Goal: Task Accomplishment & Management: Complete application form

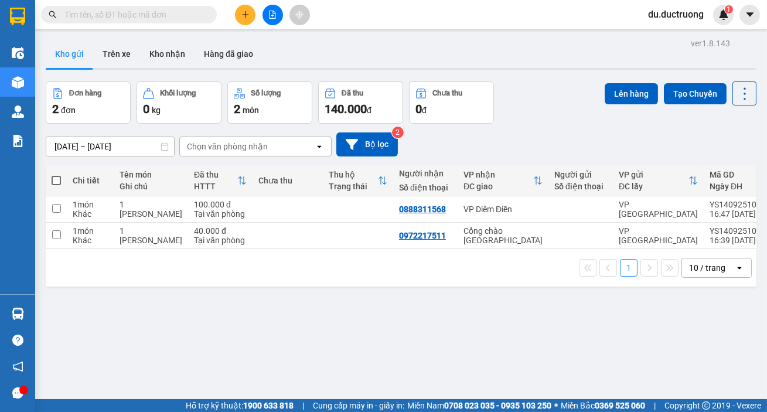
click at [59, 179] on span at bounding box center [56, 180] width 9 height 9
click at [56, 175] on input "checkbox" at bounding box center [56, 175] width 0 height 0
checkbox input "true"
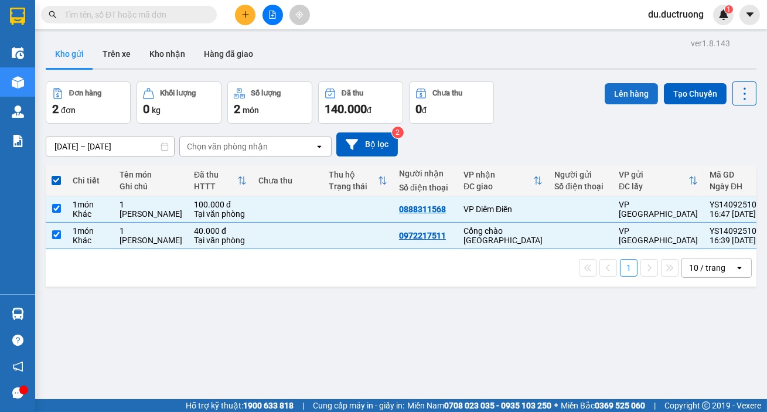
click at [617, 89] on button "Lên hàng" at bounding box center [630, 93] width 53 height 21
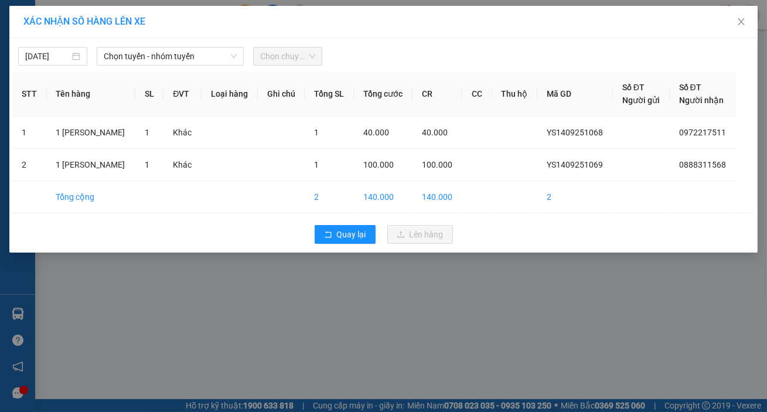
click at [280, 58] on span "Chọn chuyến" at bounding box center [287, 56] width 55 height 18
click at [186, 53] on span "Chọn tuyến - nhóm tuyến" at bounding box center [170, 56] width 133 height 18
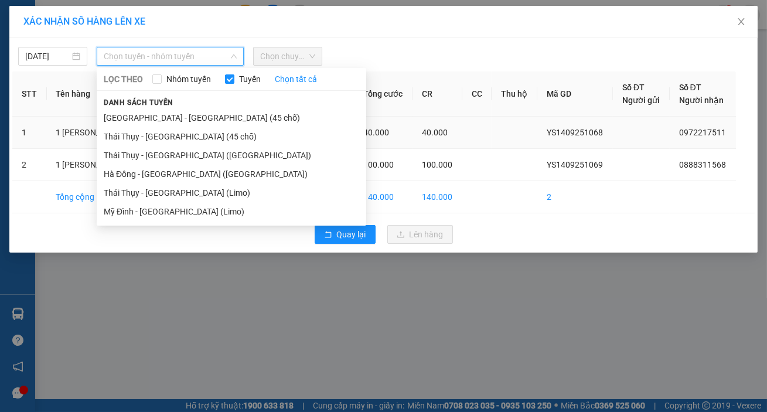
click at [177, 123] on li "Hà Nội - Thái Thụy (45 chỗ)" at bounding box center [231, 117] width 269 height 19
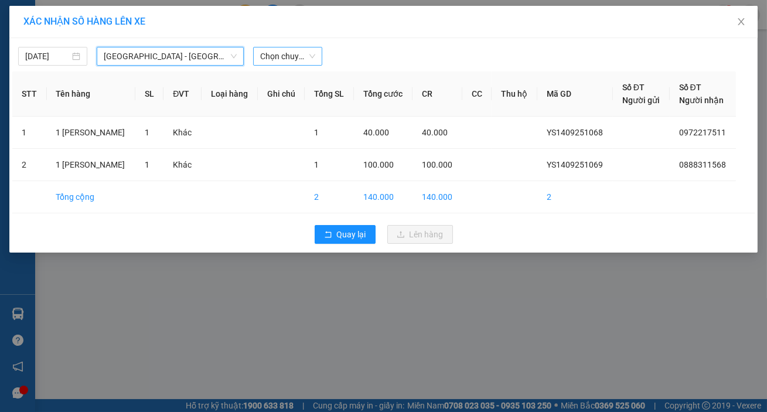
click at [280, 60] on span "Chọn chuyến" at bounding box center [287, 56] width 55 height 18
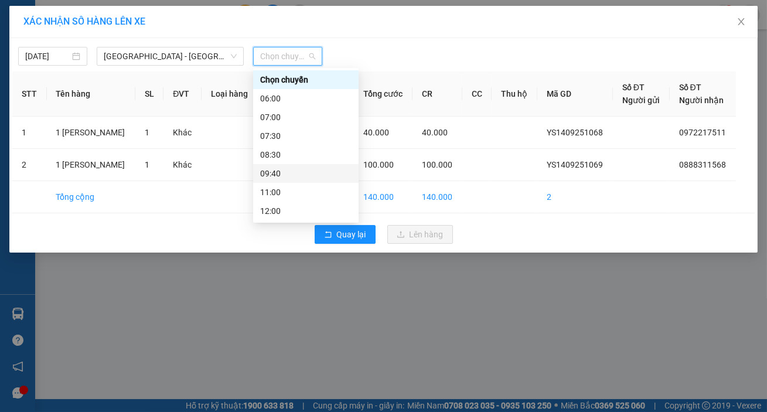
click at [288, 164] on div "09:40" at bounding box center [305, 173] width 105 height 19
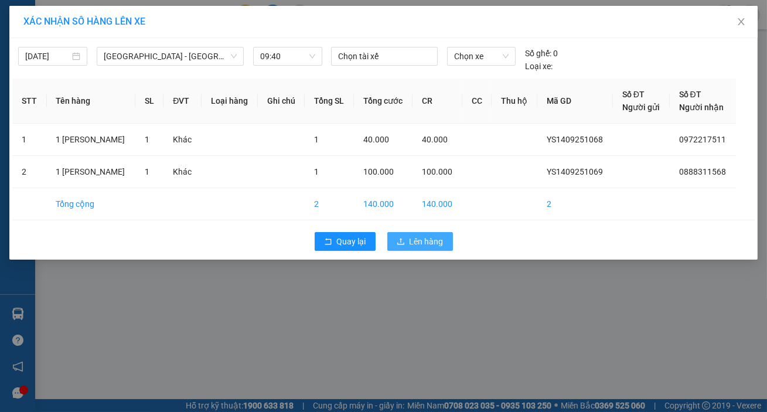
click at [441, 248] on button "Lên hàng" at bounding box center [420, 241] width 66 height 19
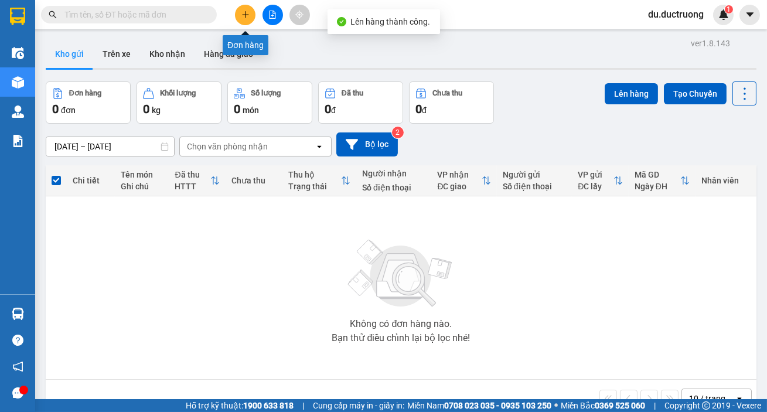
click at [247, 15] on icon "plus" at bounding box center [245, 14] width 6 height 1
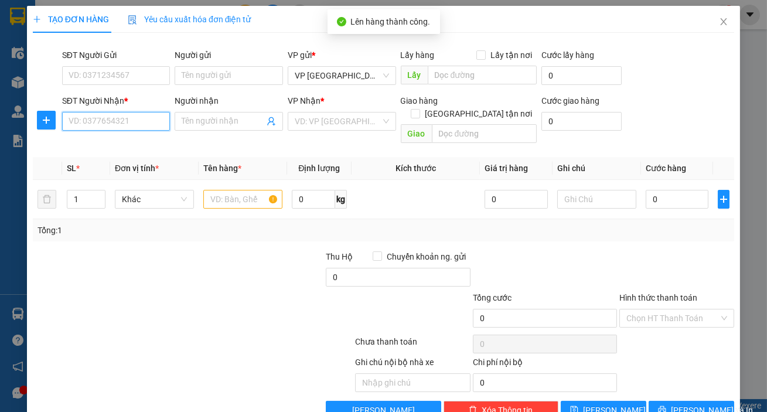
click at [138, 125] on input "SĐT Người Nhận *" at bounding box center [116, 121] width 108 height 19
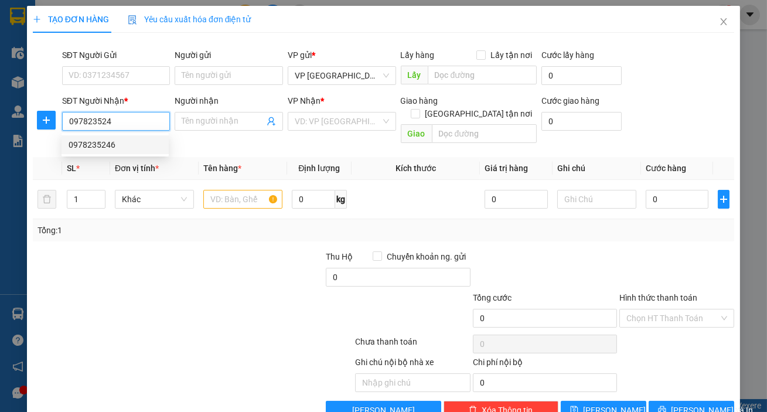
click at [119, 141] on div "0978235246" at bounding box center [115, 144] width 93 height 13
type input "0978235246"
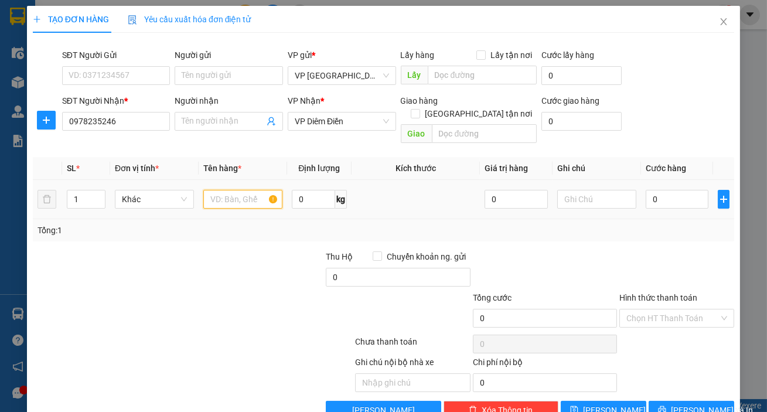
click at [249, 190] on input "text" at bounding box center [242, 199] width 79 height 19
type input "3 bao"
click at [664, 190] on input "0" at bounding box center [676, 199] width 63 height 19
type input "001"
type input "1"
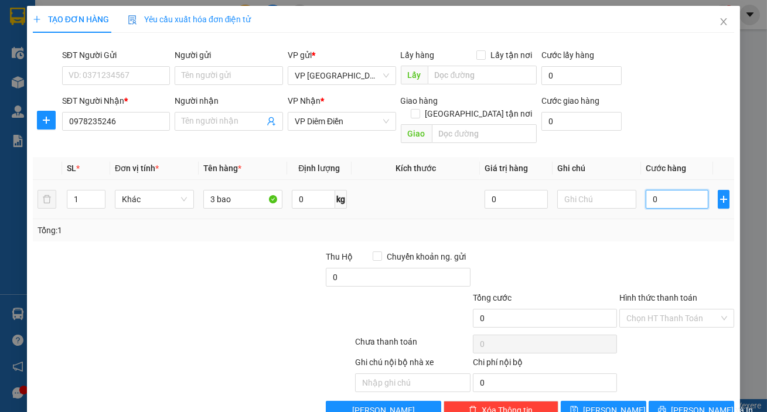
type input "1"
type input "0.015"
type input "15"
type input "00.150"
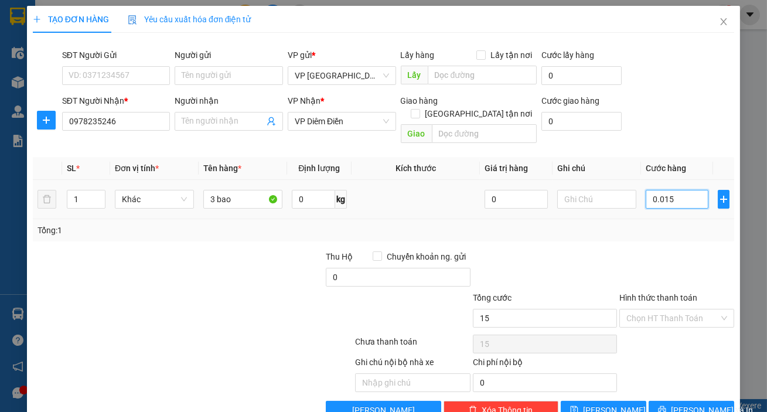
type input "150"
type input "150.000"
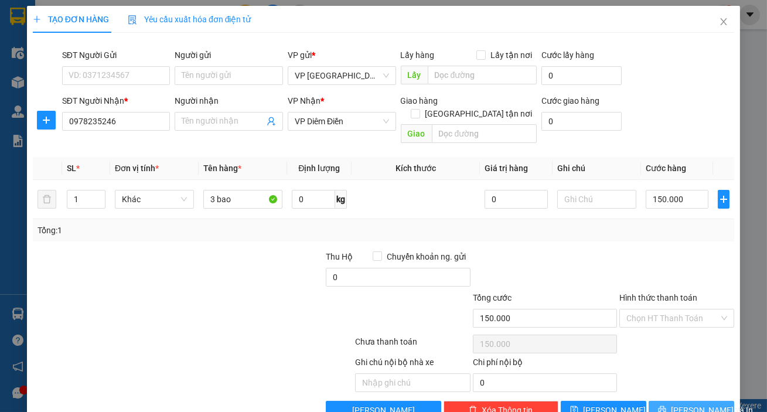
click at [682, 404] on span "Lưu và In" at bounding box center [712, 410] width 82 height 13
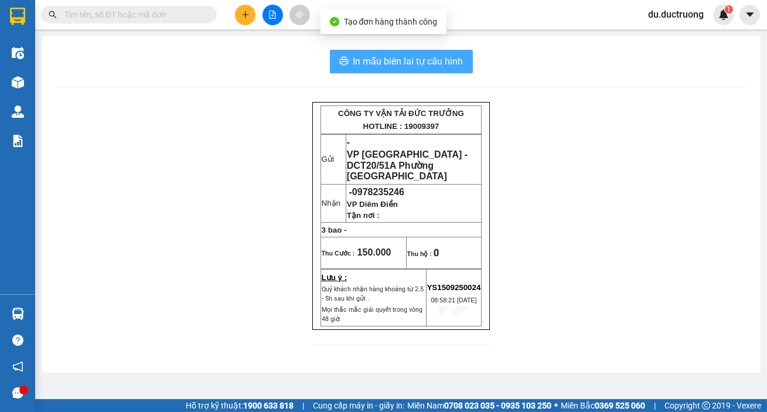
click at [390, 57] on span "In mẫu biên lai tự cấu hình" at bounding box center [408, 61] width 110 height 15
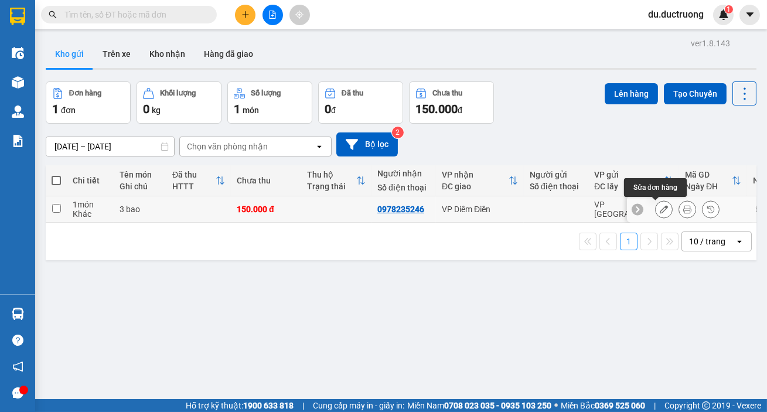
click at [660, 206] on icon at bounding box center [664, 209] width 8 height 8
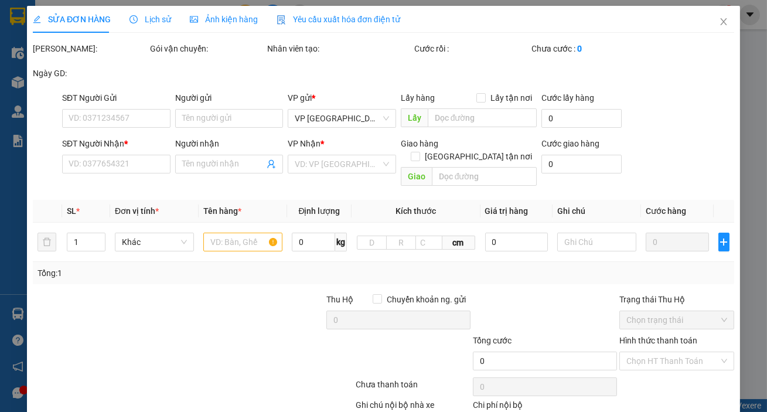
type input "0978235246"
type input "150.000"
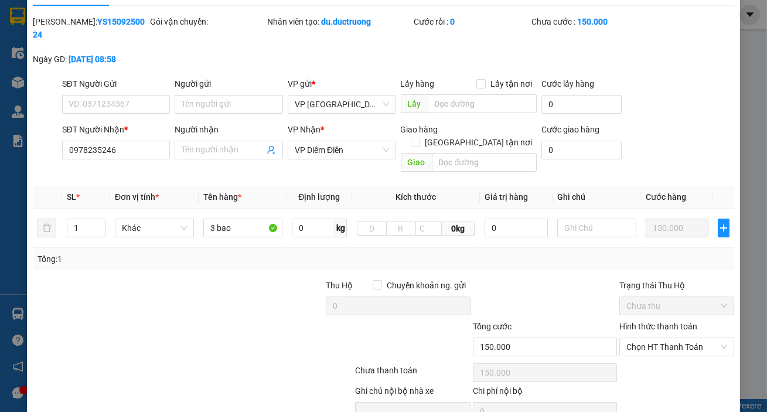
scroll to position [53, 0]
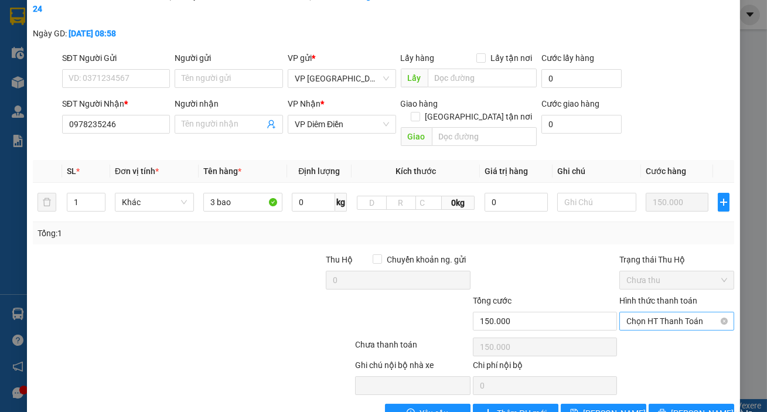
click at [658, 312] on span "Chọn HT Thanh Toán" at bounding box center [676, 321] width 101 height 18
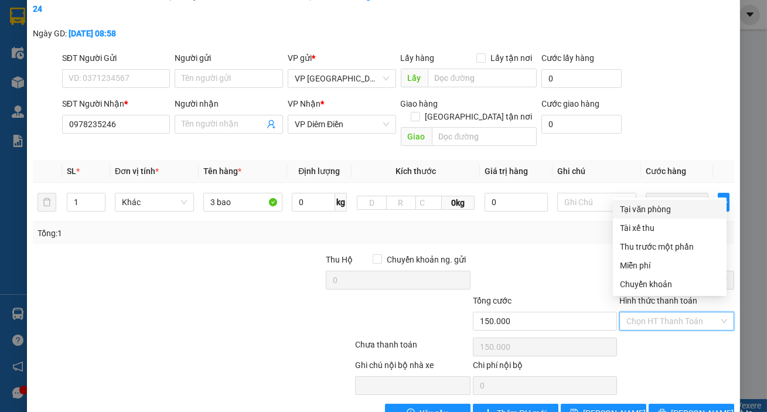
click at [650, 211] on div "Tại văn phòng" at bounding box center [670, 209] width 100 height 13
type input "0"
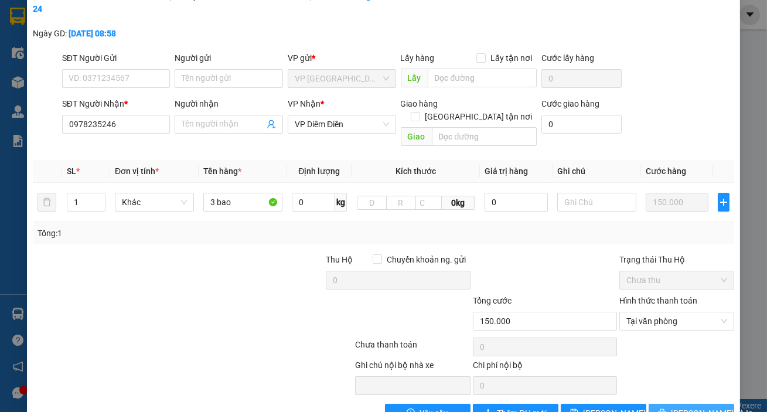
click at [694, 404] on button "Lưu và In" at bounding box center [691, 413] width 86 height 19
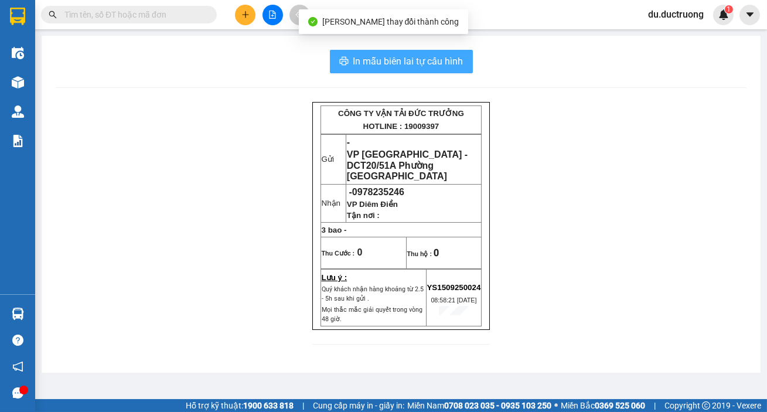
click at [425, 64] on span "In mẫu biên lai tự cấu hình" at bounding box center [408, 61] width 110 height 15
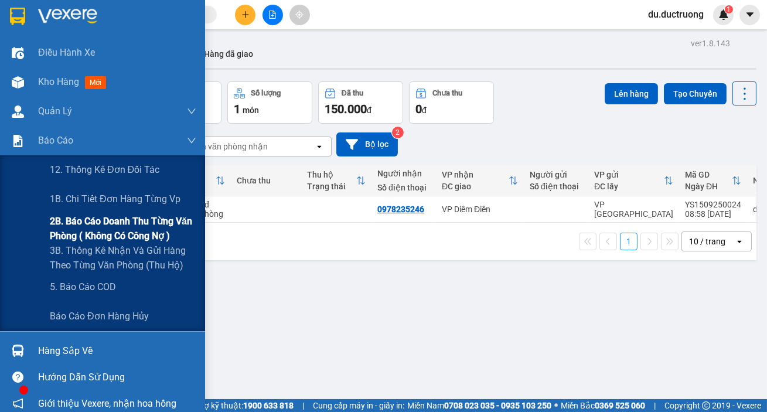
click at [118, 227] on span "2B. Báo cáo doanh thu từng văn phòng ( không có công nợ )" at bounding box center [123, 228] width 146 height 29
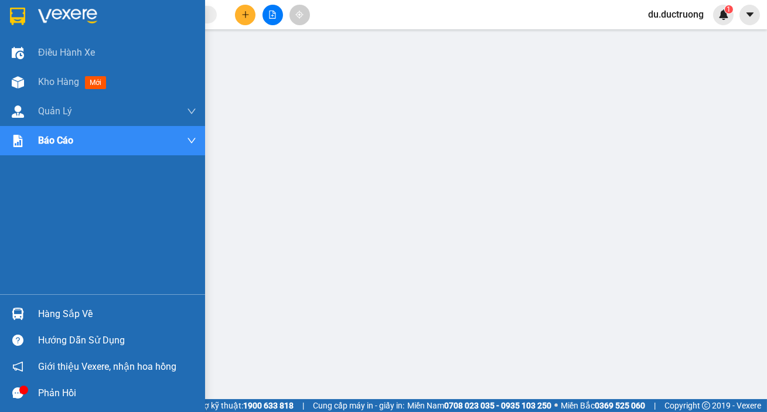
click at [18, 14] on img at bounding box center [17, 17] width 15 height 18
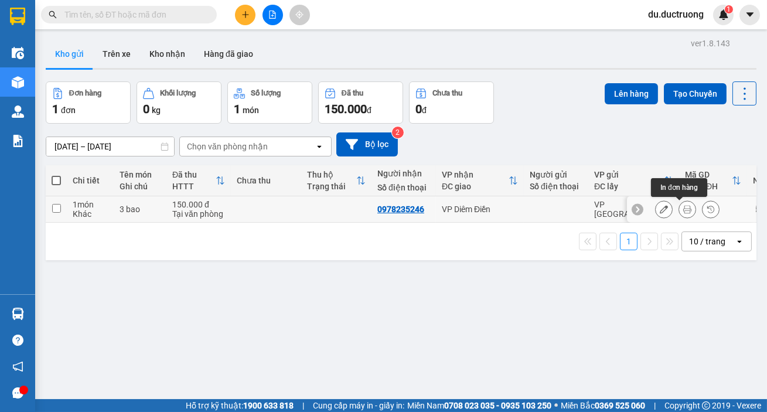
click at [683, 207] on icon at bounding box center [687, 209] width 8 height 8
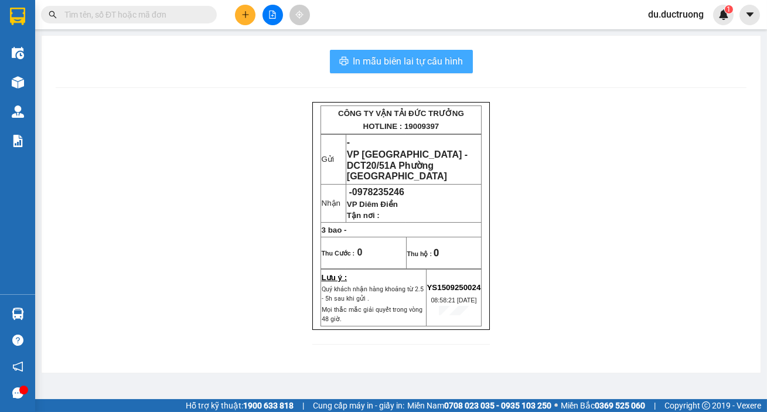
click at [435, 60] on span "In mẫu biên lai tự cấu hình" at bounding box center [408, 61] width 110 height 15
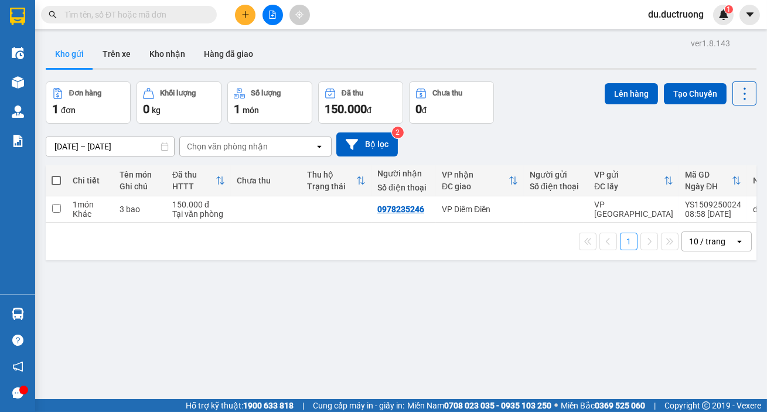
click at [56, 186] on label at bounding box center [56, 181] width 9 height 12
click at [56, 175] on input "checkbox" at bounding box center [56, 175] width 0 height 0
checkbox input "true"
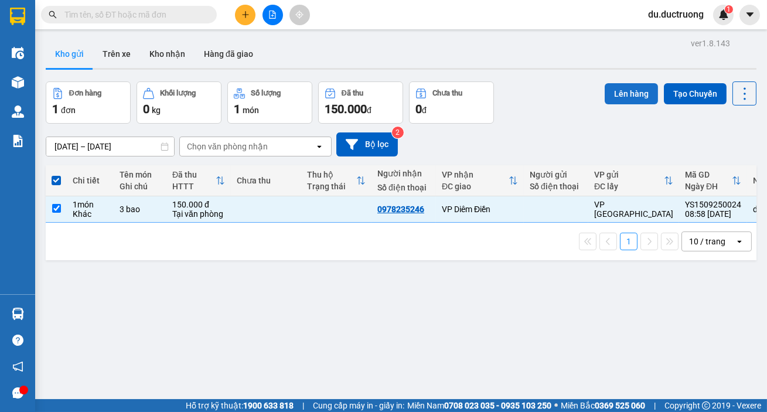
click at [621, 91] on button "Lên hàng" at bounding box center [630, 93] width 53 height 21
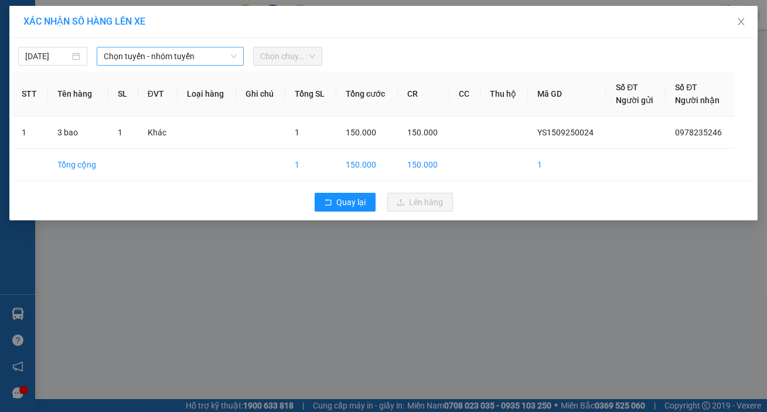
click at [199, 49] on span "Chọn tuyến - nhóm tuyến" at bounding box center [170, 56] width 133 height 18
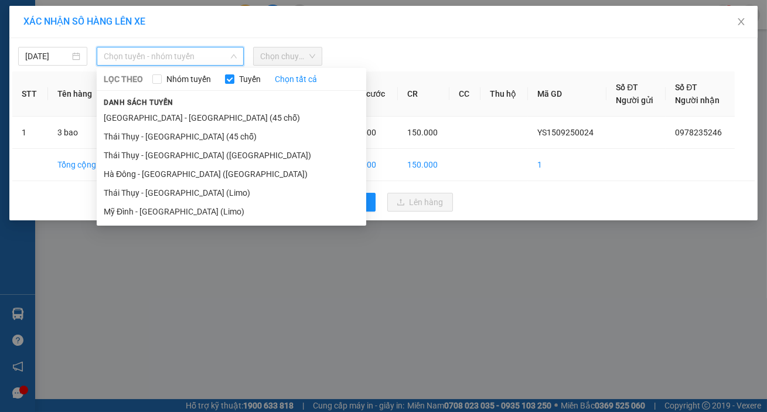
click at [194, 105] on div "Danh sách tuyến Hà Nội - Thái Thụy (45 chỗ) Thái Thụy - Hà Nội (45 chỗ) Thái Th…" at bounding box center [231, 157] width 269 height 125
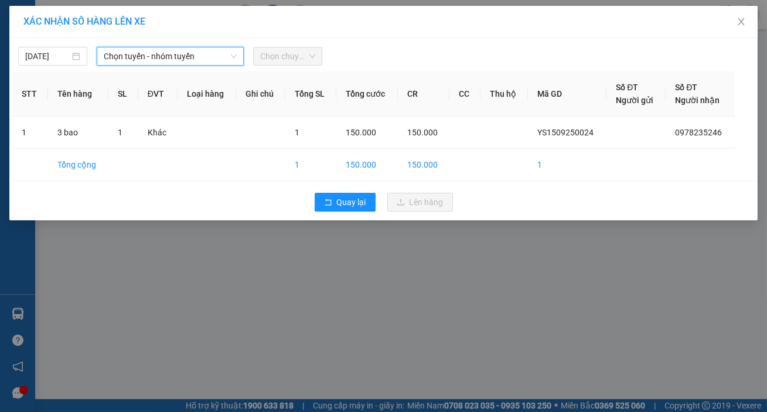
click at [299, 47] on span "Chọn chuyến" at bounding box center [287, 56] width 55 height 18
click at [293, 57] on span "Chọn chuyến" at bounding box center [287, 56] width 55 height 18
click at [138, 57] on span "Chọn tuyến - nhóm tuyến" at bounding box center [170, 56] width 133 height 18
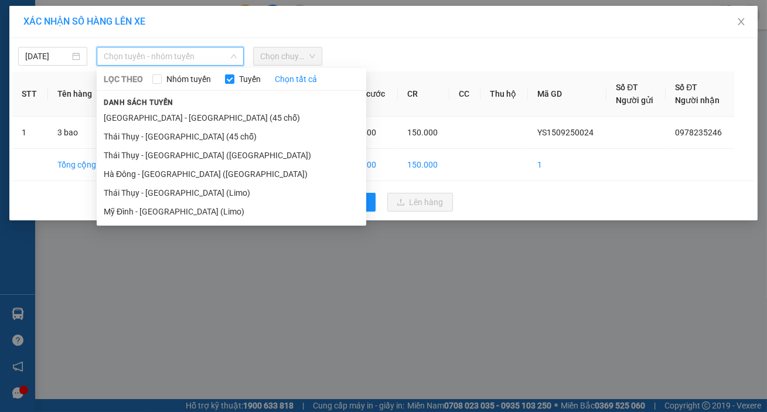
drag, startPoint x: 144, startPoint y: 114, endPoint x: 223, endPoint y: 95, distance: 81.3
click at [146, 114] on li "Hà Nội - Thái Thụy (45 chỗ)" at bounding box center [231, 117] width 269 height 19
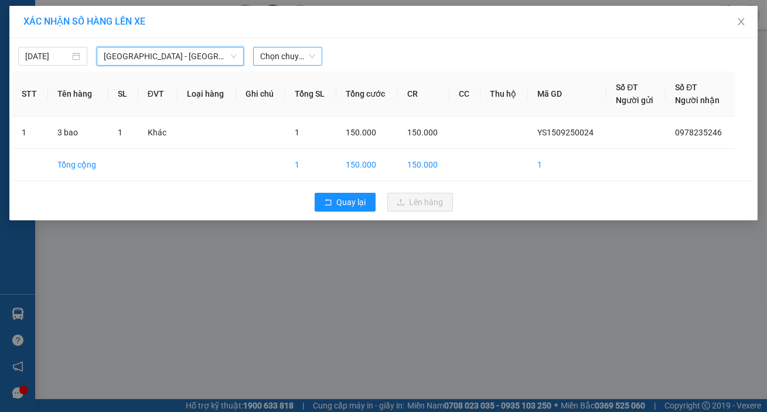
click at [282, 57] on span "Chọn chuyến" at bounding box center [287, 56] width 55 height 18
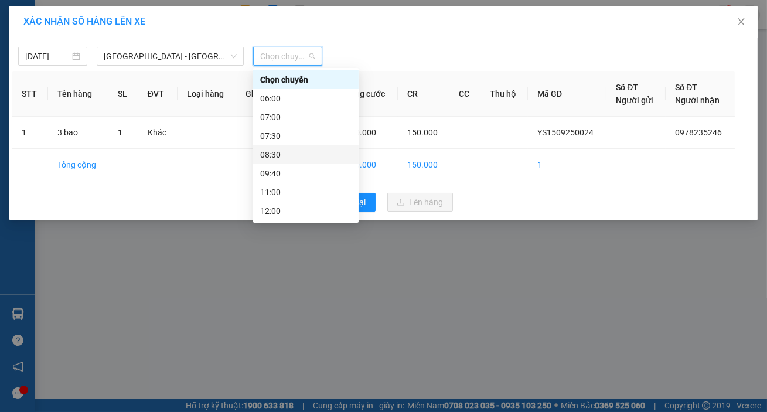
click at [291, 158] on div "08:30" at bounding box center [305, 154] width 91 height 13
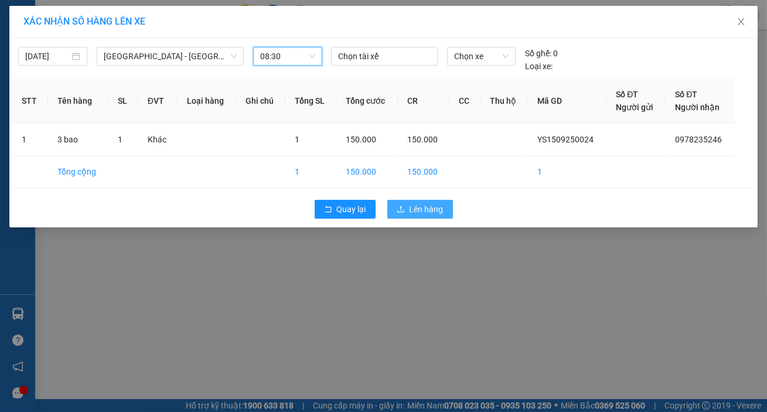
click at [418, 203] on span "Lên hàng" at bounding box center [426, 209] width 34 height 13
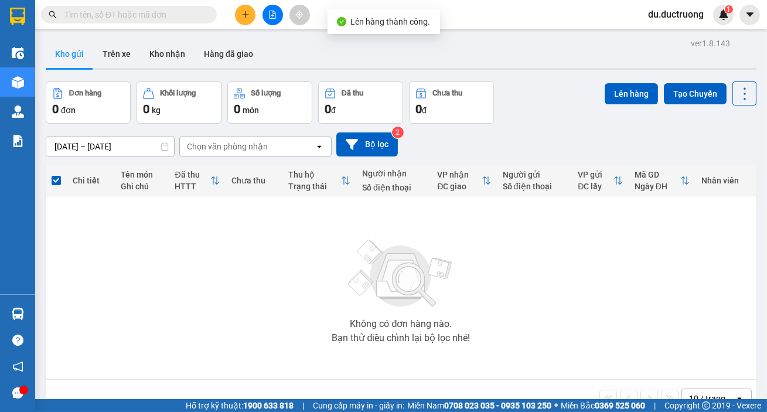
click at [245, 12] on icon "plus" at bounding box center [245, 15] width 8 height 8
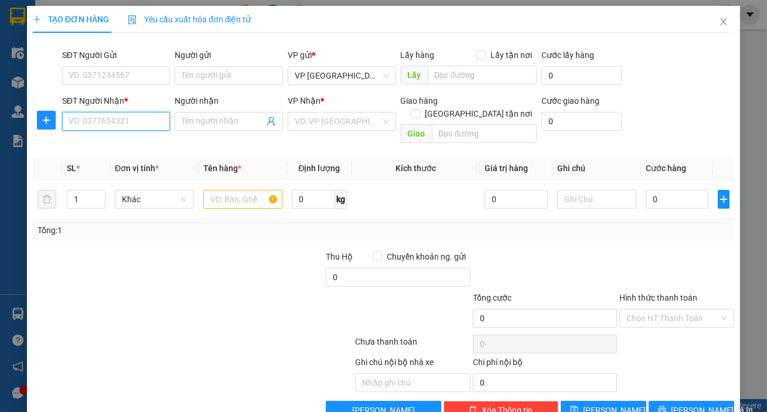
click at [100, 124] on input "SĐT Người Nhận *" at bounding box center [116, 121] width 108 height 19
click at [129, 141] on div "0332517693" at bounding box center [115, 144] width 93 height 13
type input "0332517693"
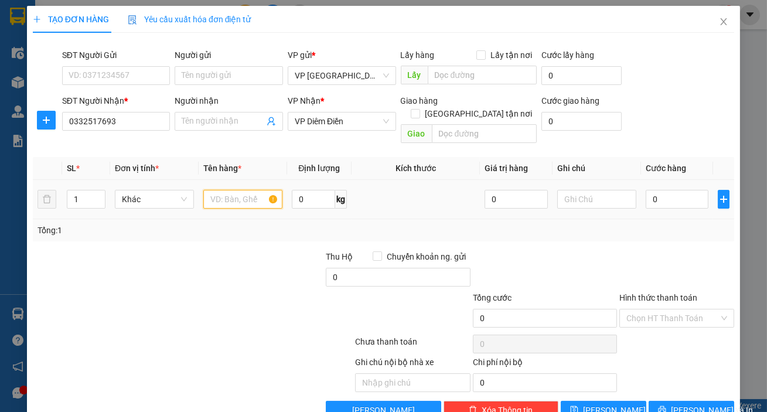
click at [251, 190] on input "text" at bounding box center [242, 199] width 79 height 19
type input "1 hộp"
click at [661, 190] on input "0" at bounding box center [676, 199] width 63 height 19
type input "004"
type input "4"
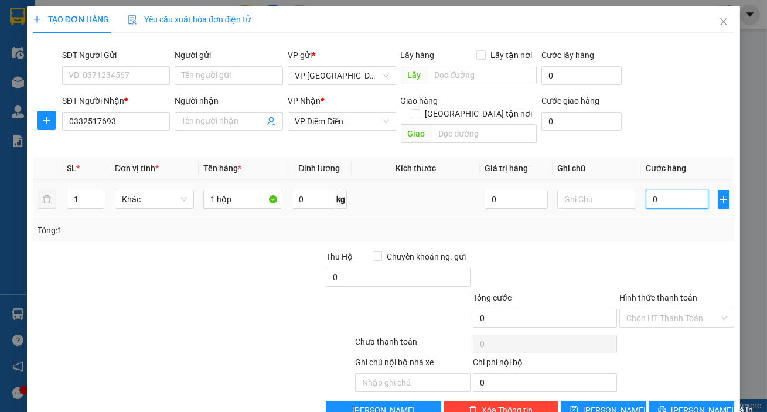
type input "4"
type input "0.040"
type input "40"
type input "40.000"
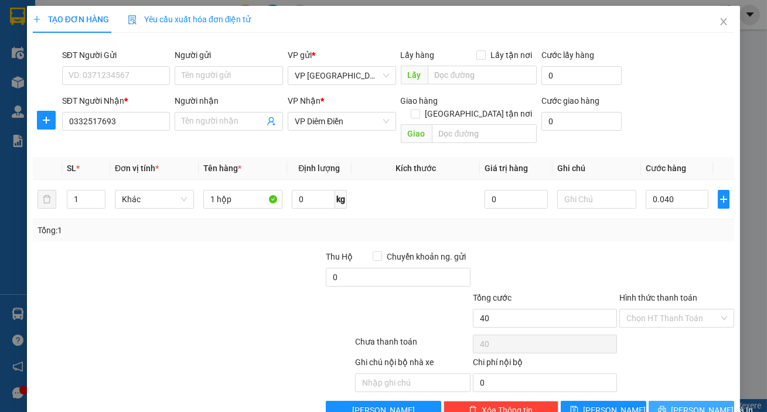
type input "40.000"
click at [674, 404] on span "Lưu và In" at bounding box center [712, 410] width 82 height 13
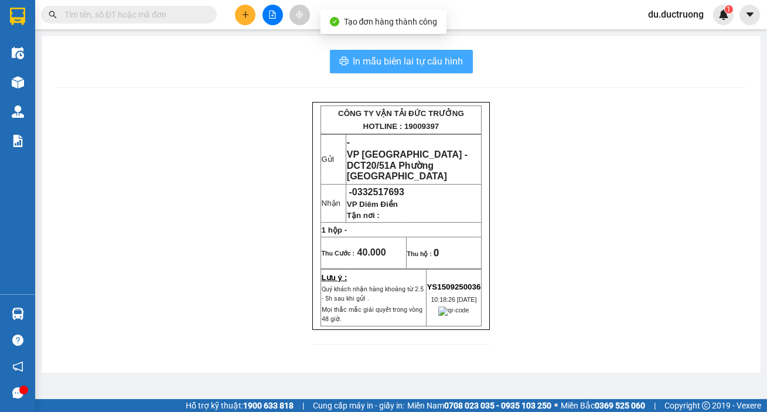
drag, startPoint x: 385, startPoint y: 60, endPoint x: 439, endPoint y: 93, distance: 63.1
click at [387, 60] on span "In mẫu biên lai tự cấu hình" at bounding box center [408, 61] width 110 height 15
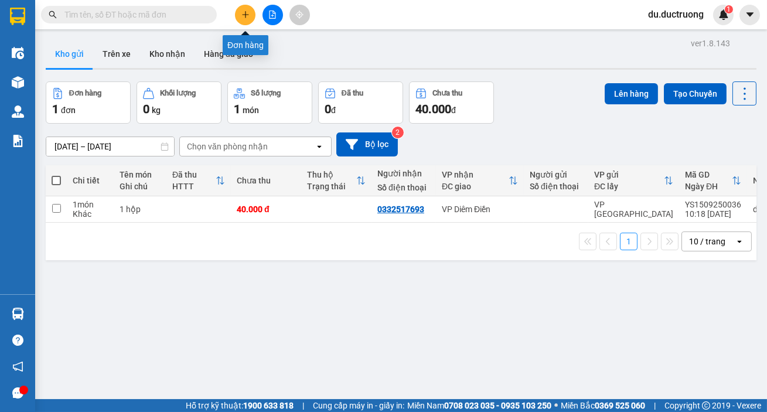
click at [239, 16] on button at bounding box center [245, 15] width 21 height 21
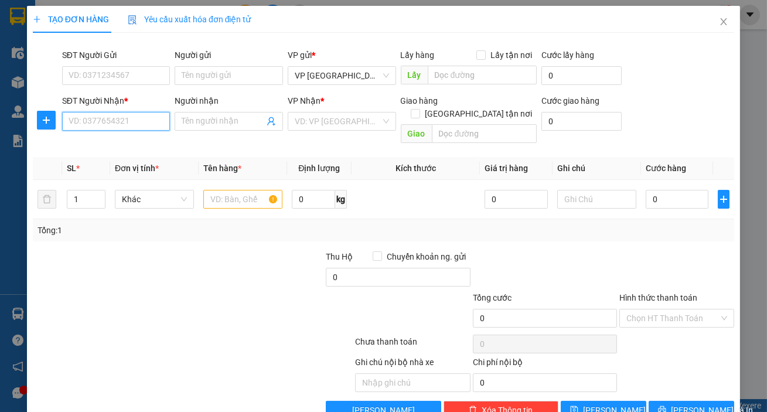
click at [100, 125] on input "SĐT Người Nhận *" at bounding box center [116, 121] width 108 height 19
click at [104, 146] on div "0971396167" at bounding box center [115, 144] width 93 height 13
type input "0971396167"
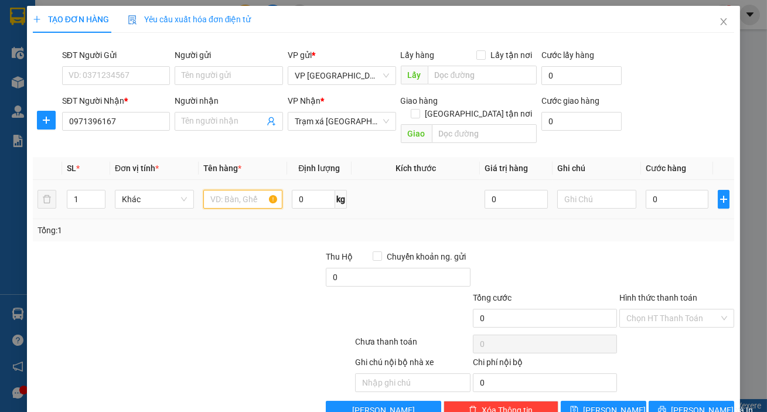
click at [240, 190] on input "text" at bounding box center [242, 199] width 79 height 19
type input "2 cát tông"
click at [672, 190] on input "0" at bounding box center [676, 199] width 63 height 19
type input "001"
type input "1"
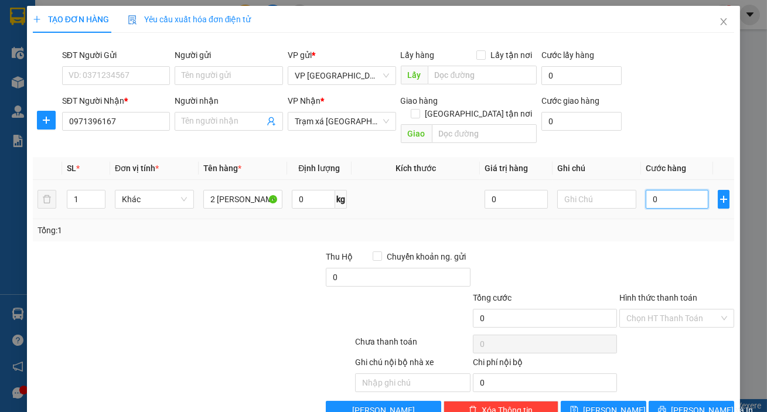
type input "1"
type input "0.010"
type input "10"
type input "00.100"
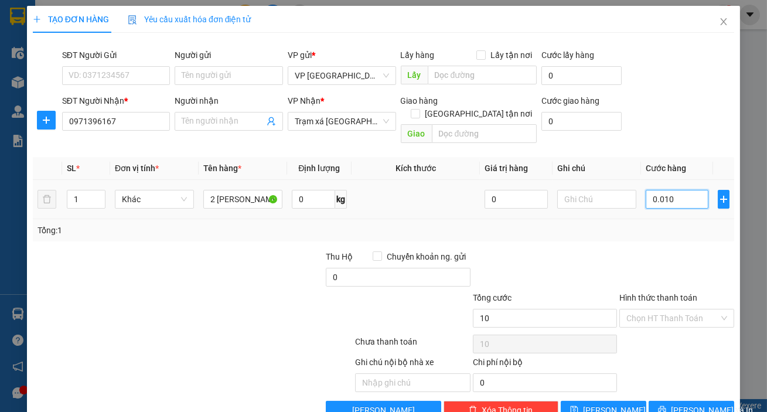
type input "100"
type input "100.000"
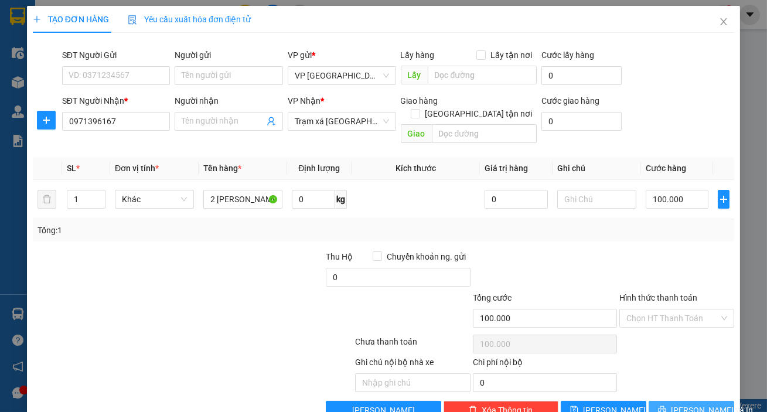
click at [678, 404] on span "Lưu và In" at bounding box center [712, 410] width 82 height 13
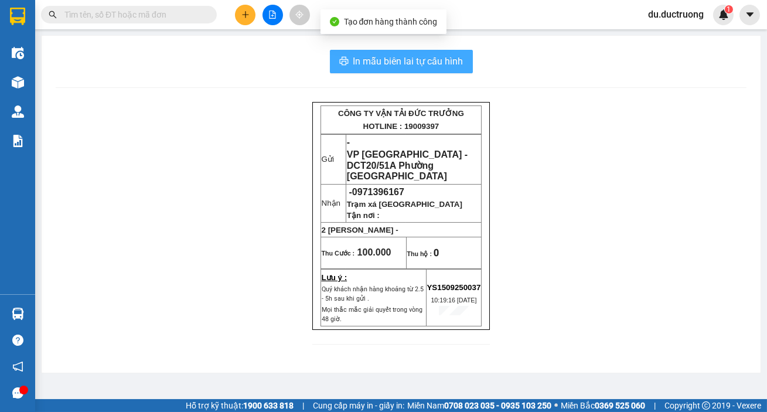
click at [425, 55] on span "In mẫu biên lai tự cấu hình" at bounding box center [408, 61] width 110 height 15
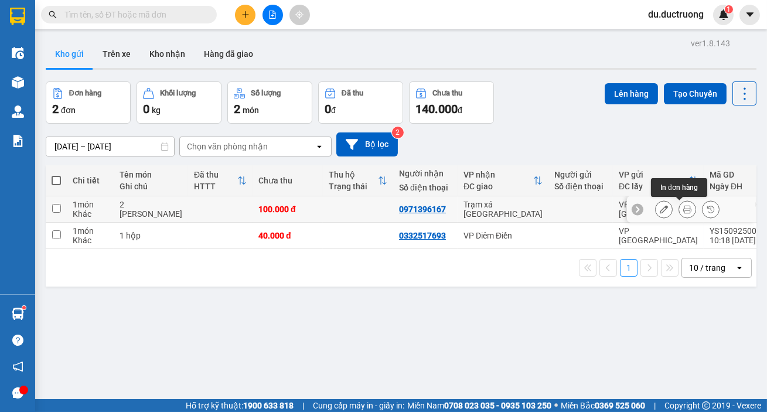
click at [682, 204] on button at bounding box center [687, 209] width 16 height 21
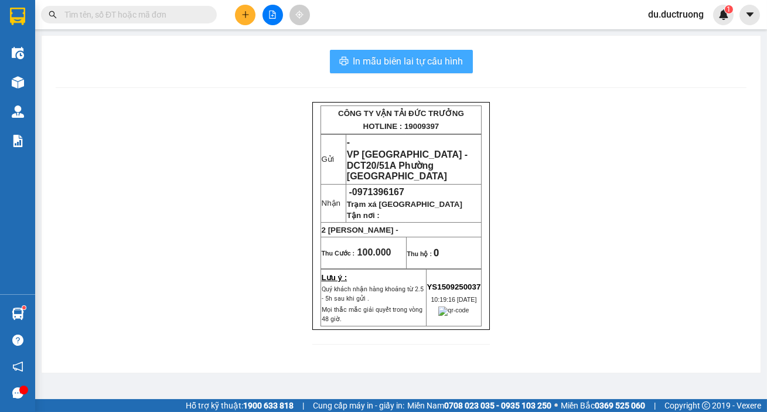
click at [419, 58] on span "In mẫu biên lai tự cấu hình" at bounding box center [408, 61] width 110 height 15
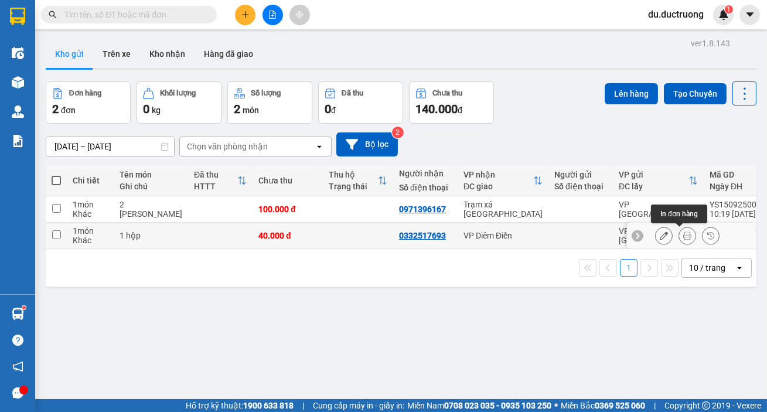
click at [683, 233] on icon at bounding box center [687, 235] width 8 height 8
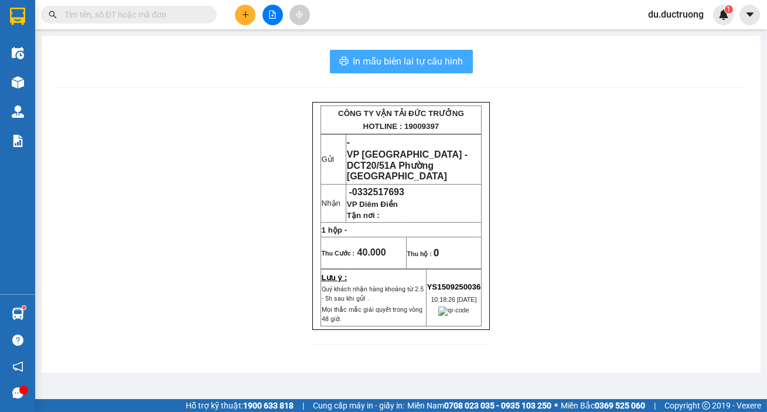
drag, startPoint x: 398, startPoint y: 56, endPoint x: 425, endPoint y: 91, distance: 44.6
click at [398, 56] on span "In mẫu biên lai tự cấu hình" at bounding box center [408, 61] width 110 height 15
